Goal: Information Seeking & Learning: Learn about a topic

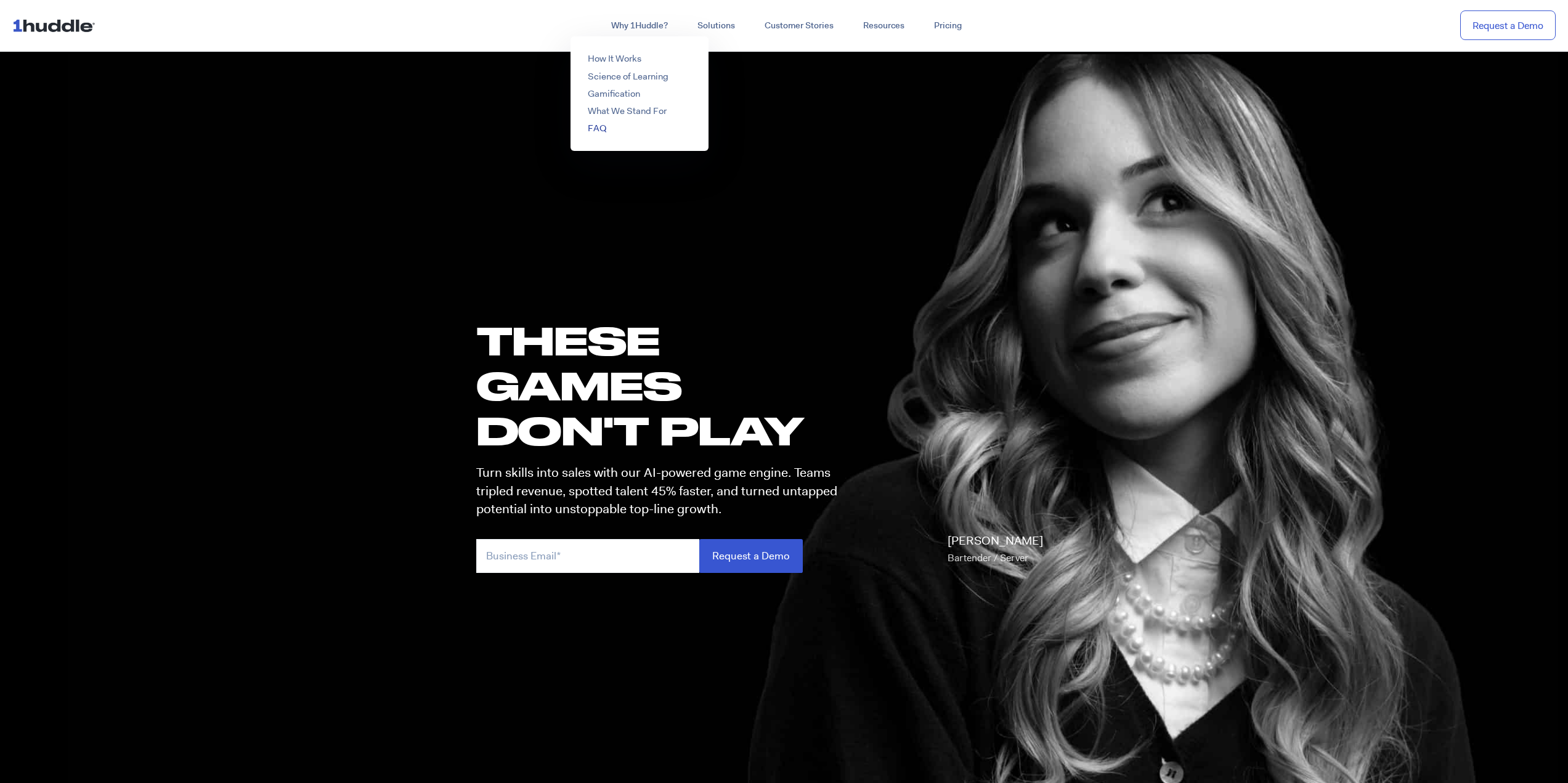
click at [601, 128] on link "FAQ" at bounding box center [597, 129] width 18 height 13
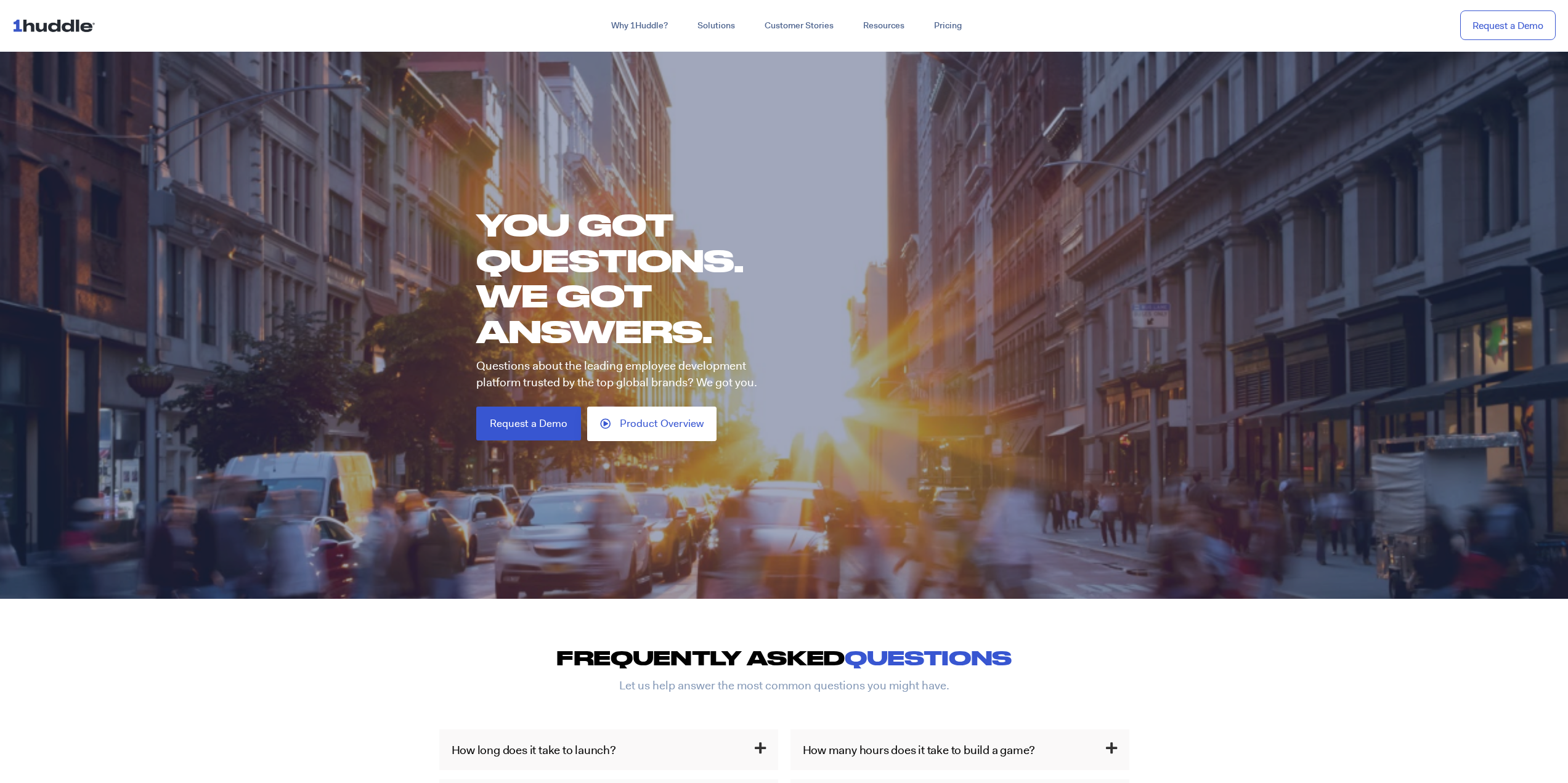
click at [73, 29] on img at bounding box center [57, 26] width 89 height 24
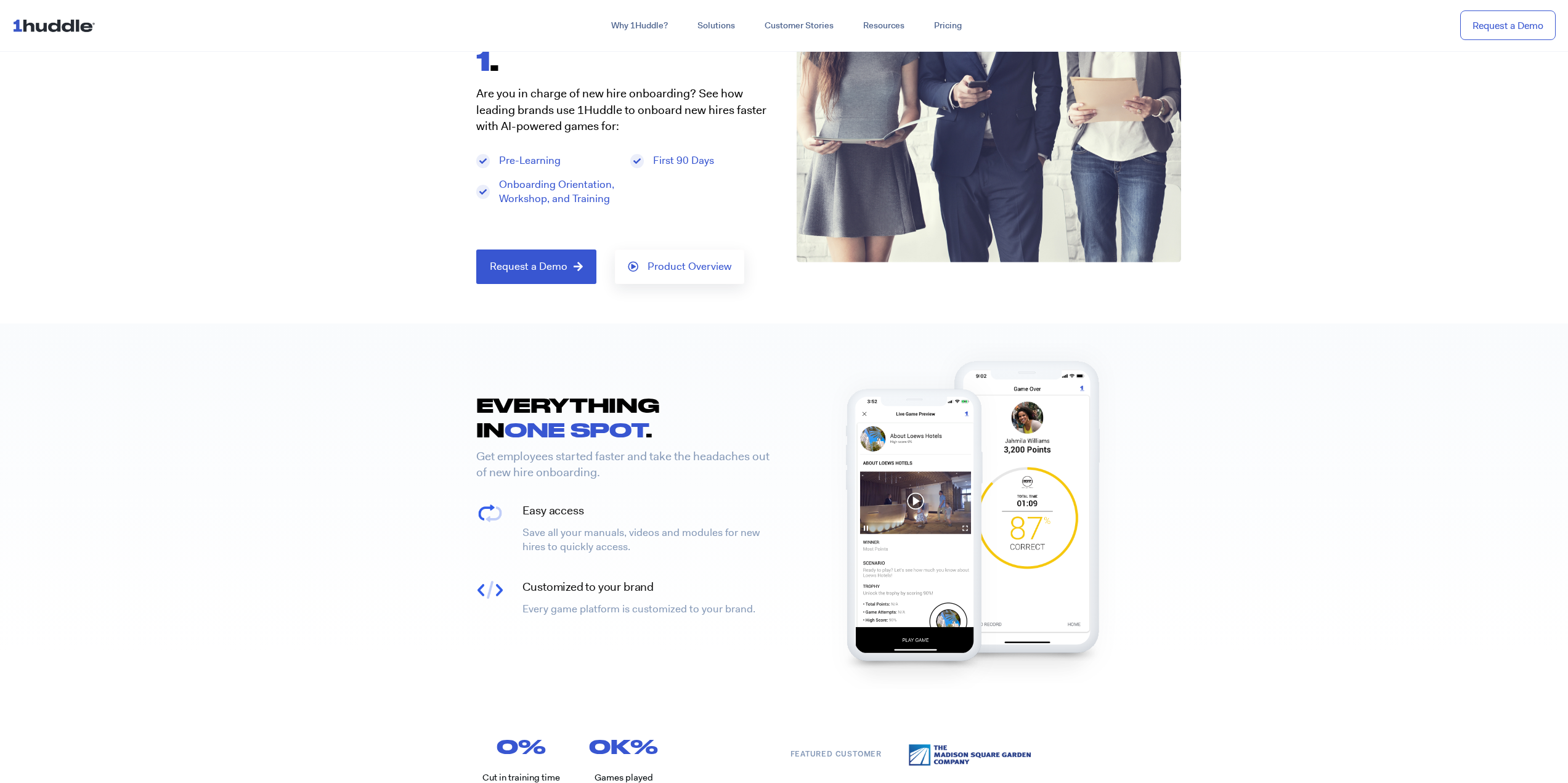
scroll to position [555, 0]
